Goal: Find specific fact: Find specific fact

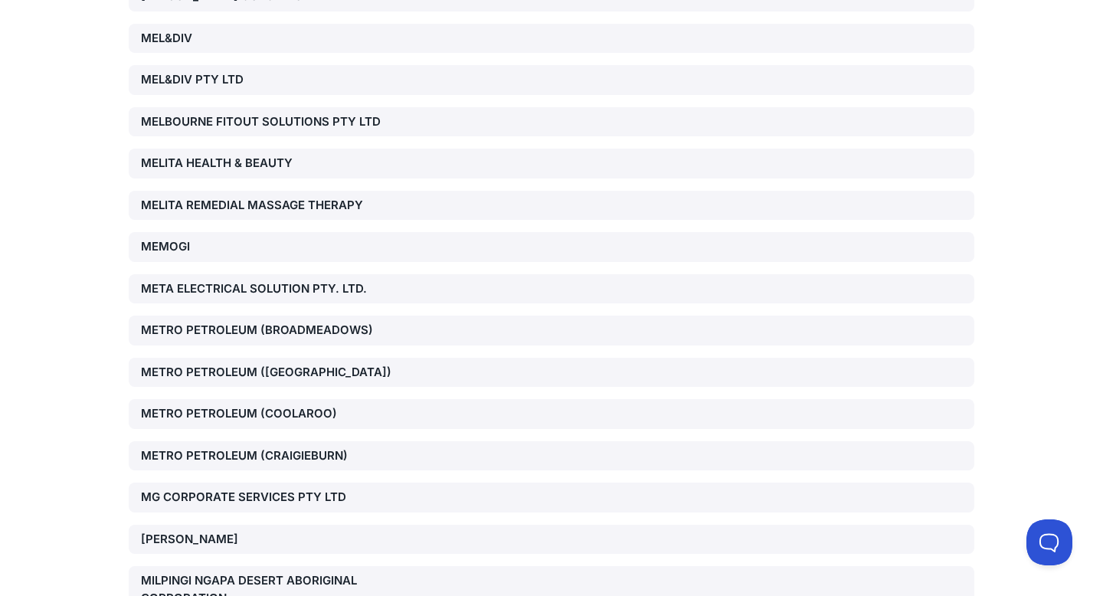
scroll to position [32944, 0]
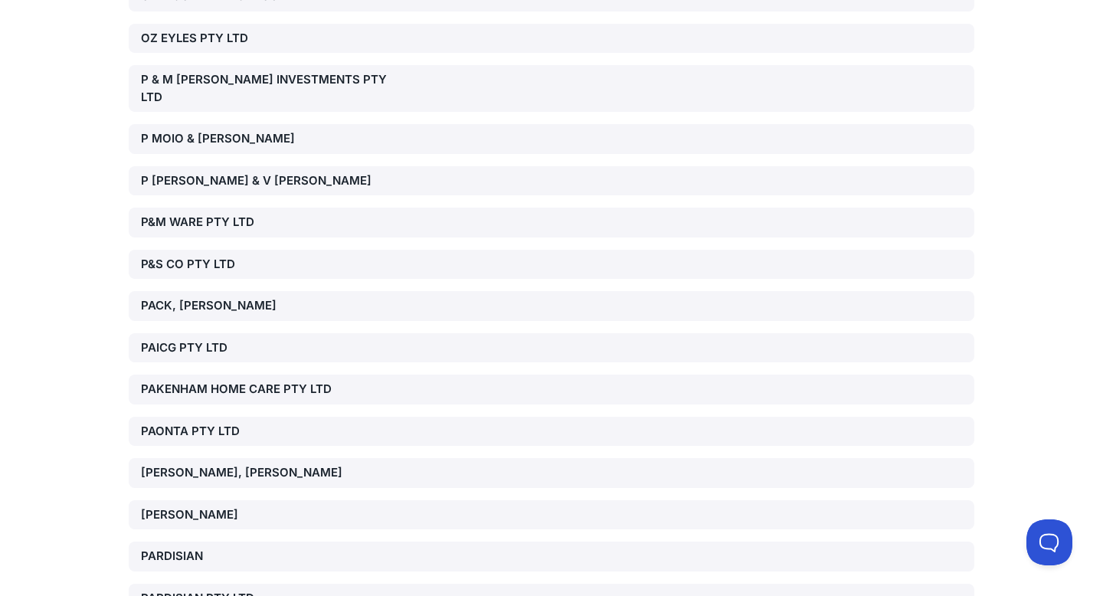
click at [247, 590] on div "PARDISIAN PTY LTD" at bounding box center [276, 599] width 270 height 18
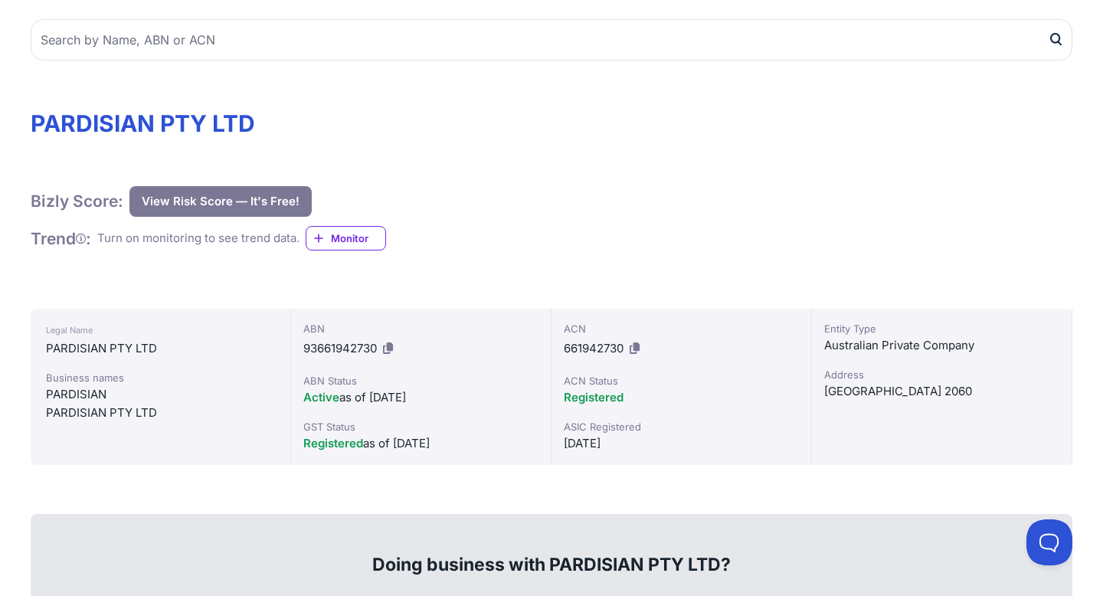
scroll to position [113, 0]
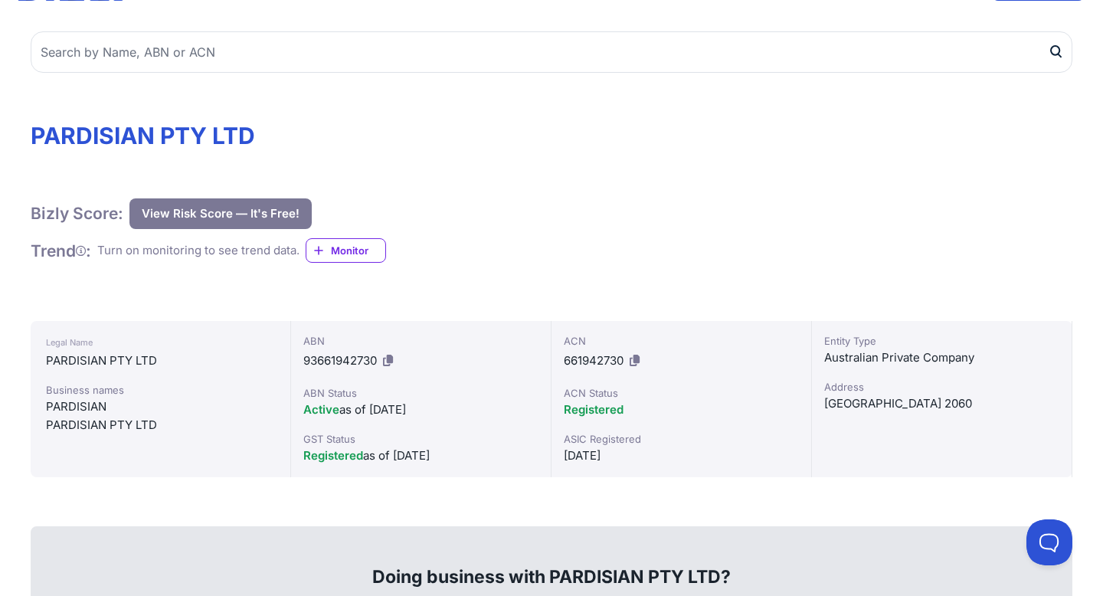
click at [391, 357] on icon at bounding box center [388, 360] width 10 height 11
drag, startPoint x: 298, startPoint y: 362, endPoint x: 378, endPoint y: 364, distance: 79.7
click at [378, 364] on div "ABN 93661942730 ABN Status Active as of [DATE] GST Status Registered as of [DAT…" at bounding box center [421, 399] width 261 height 156
copy span "93661942730"
